Goal: Navigation & Orientation: Find specific page/section

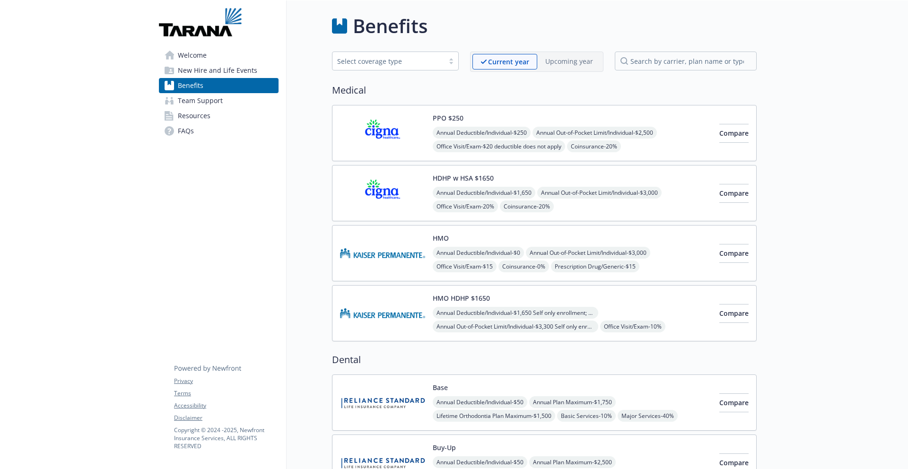
click at [230, 57] on link "Welcome" at bounding box center [219, 55] width 120 height 15
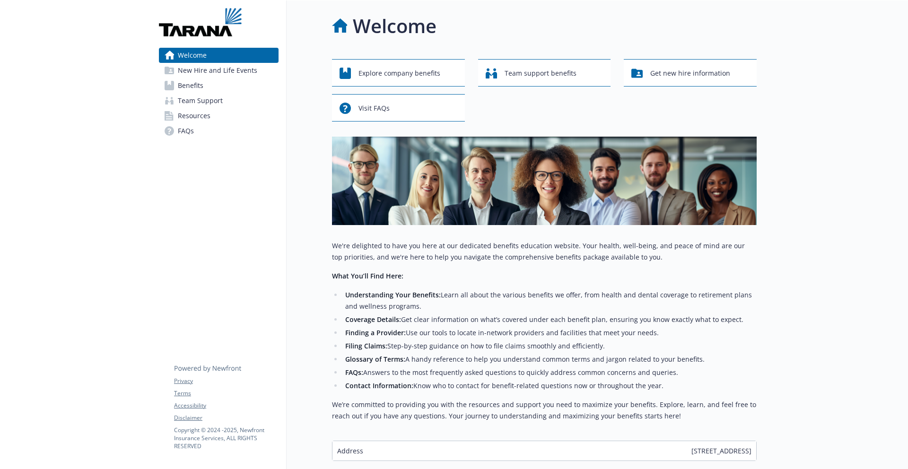
click at [227, 67] on span "New Hire and Life Events" at bounding box center [217, 70] width 79 height 15
